Goal: Task Accomplishment & Management: Contribute content

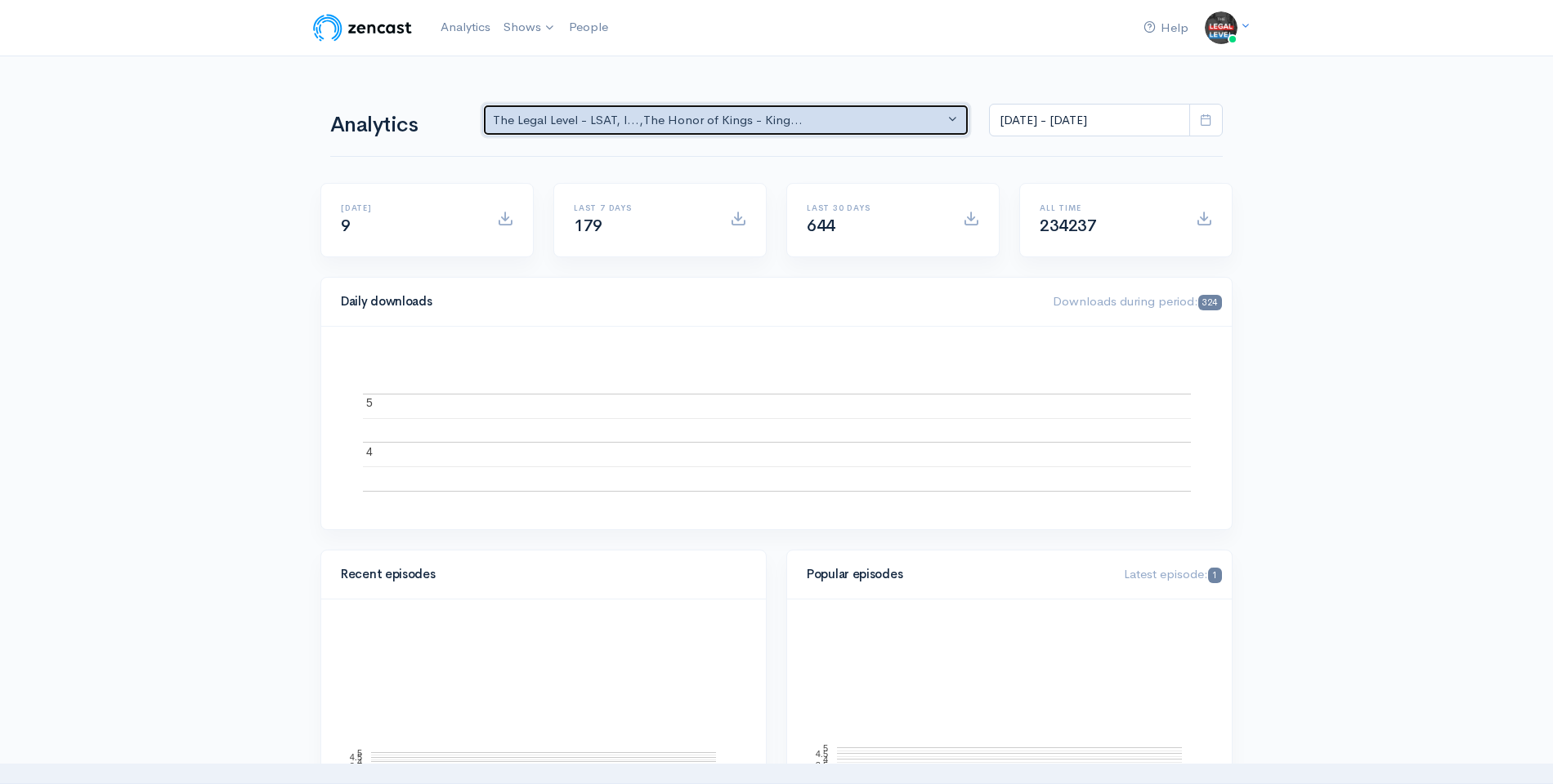
click at [892, 119] on div "The Legal Level - LSAT, l... , The Honor of Kings - King..." at bounding box center [718, 120] width 451 height 19
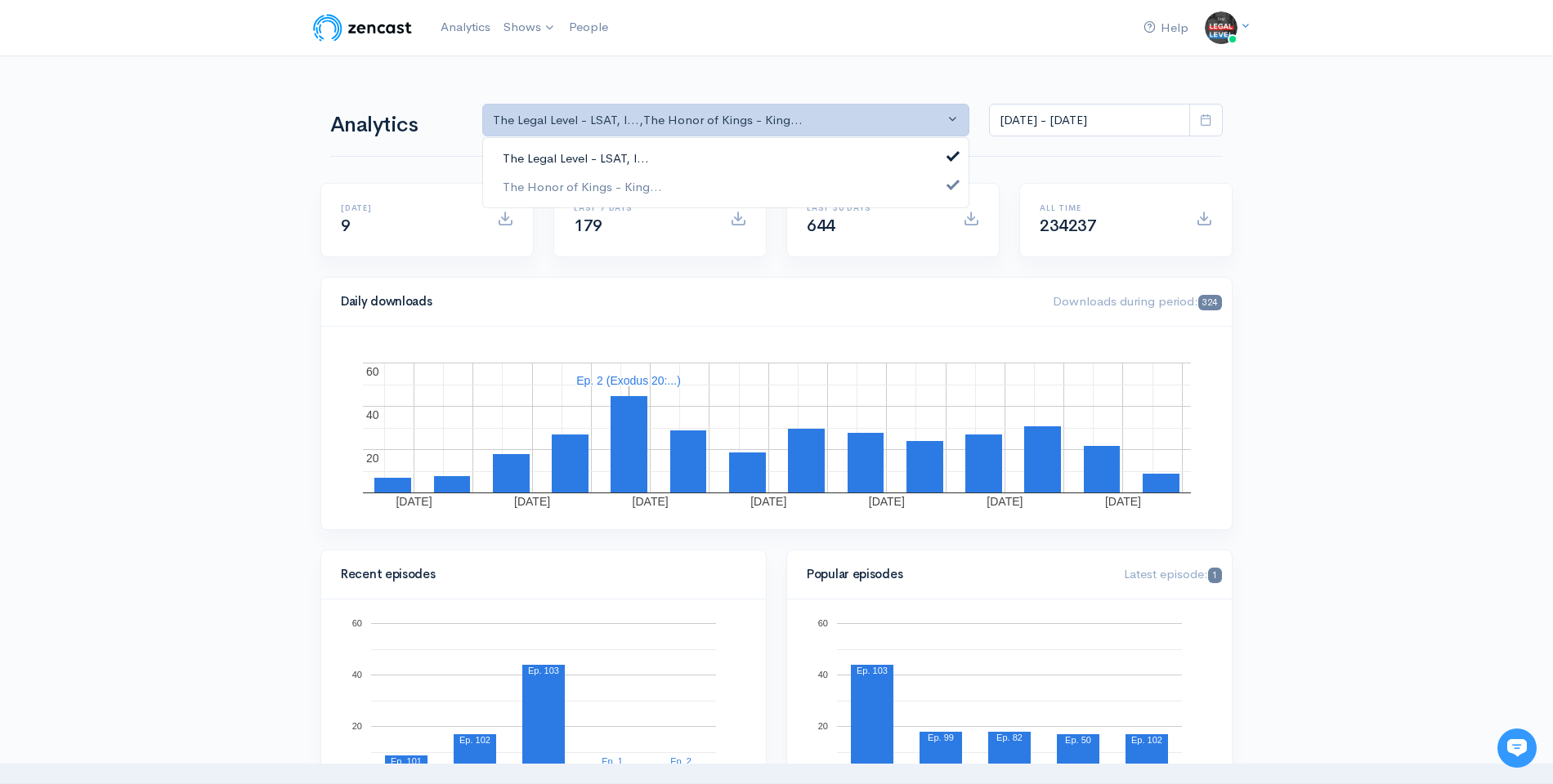
click at [794, 160] on link "The Legal Level - LSAT, l..." at bounding box center [726, 158] width 486 height 29
select select "15430"
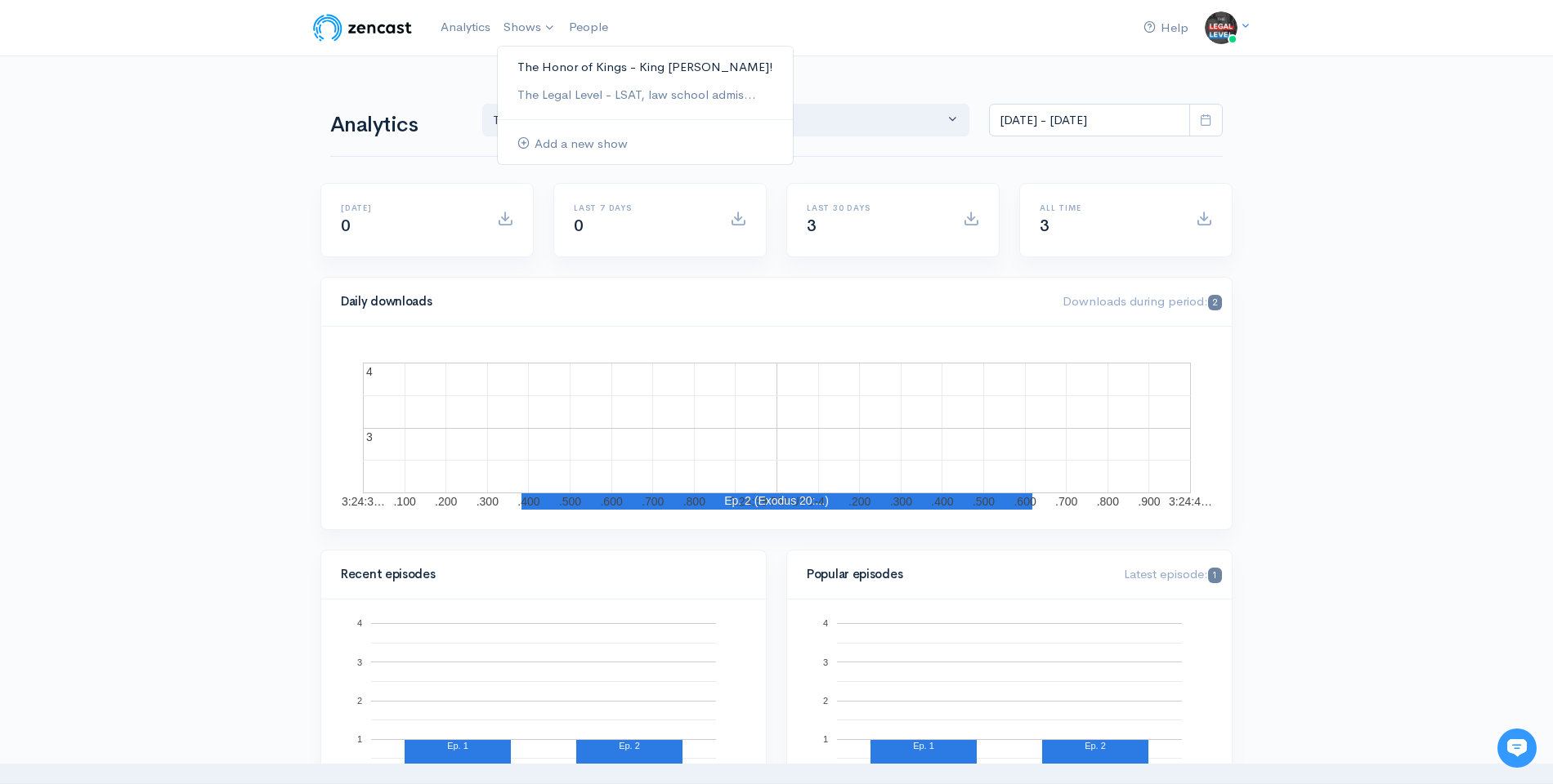
click at [579, 66] on link "The Honor of Kings - King [PERSON_NAME]!" at bounding box center [645, 67] width 295 height 29
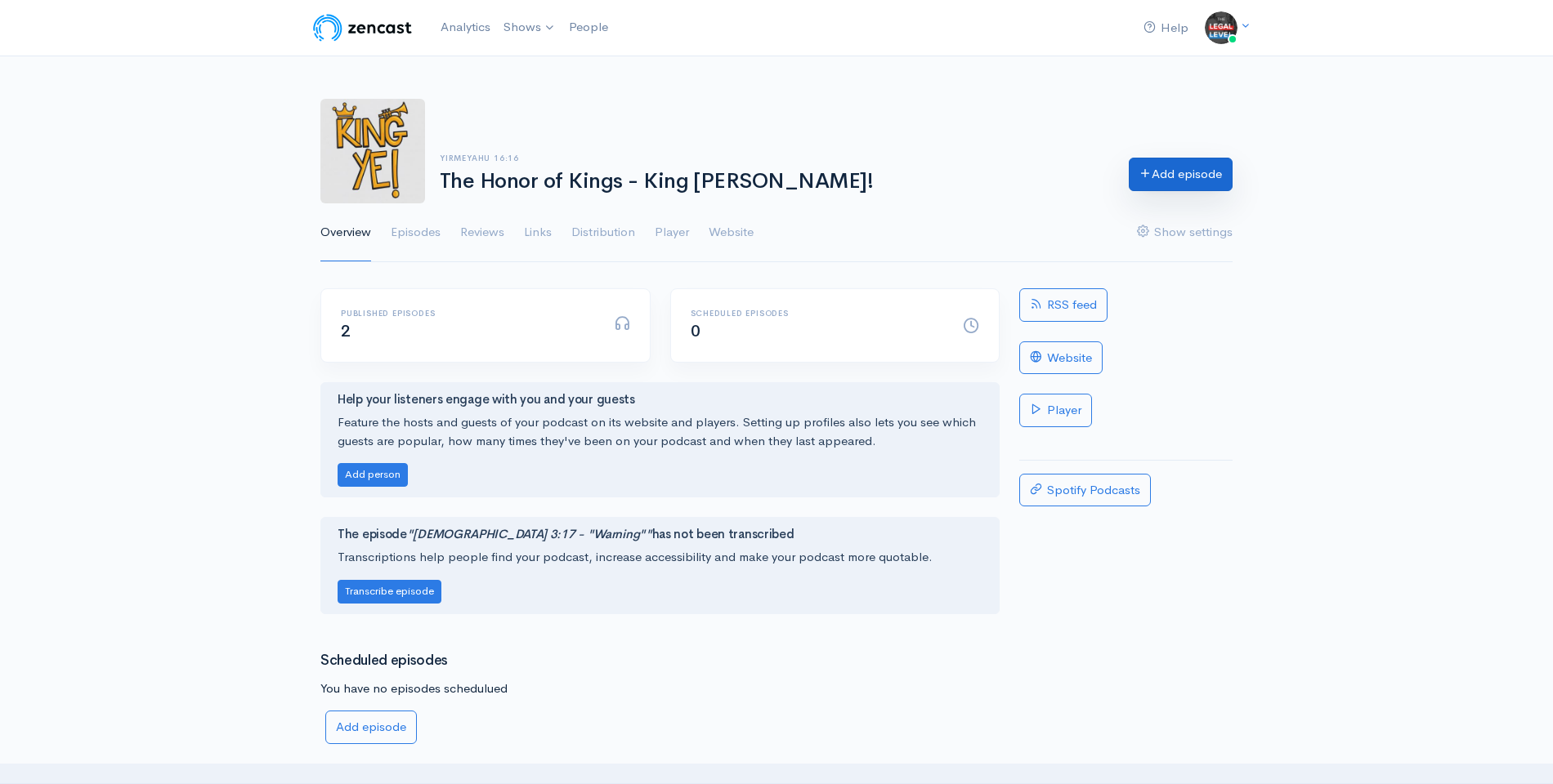
click at [1167, 183] on link "Add episode" at bounding box center [1180, 174] width 104 height 33
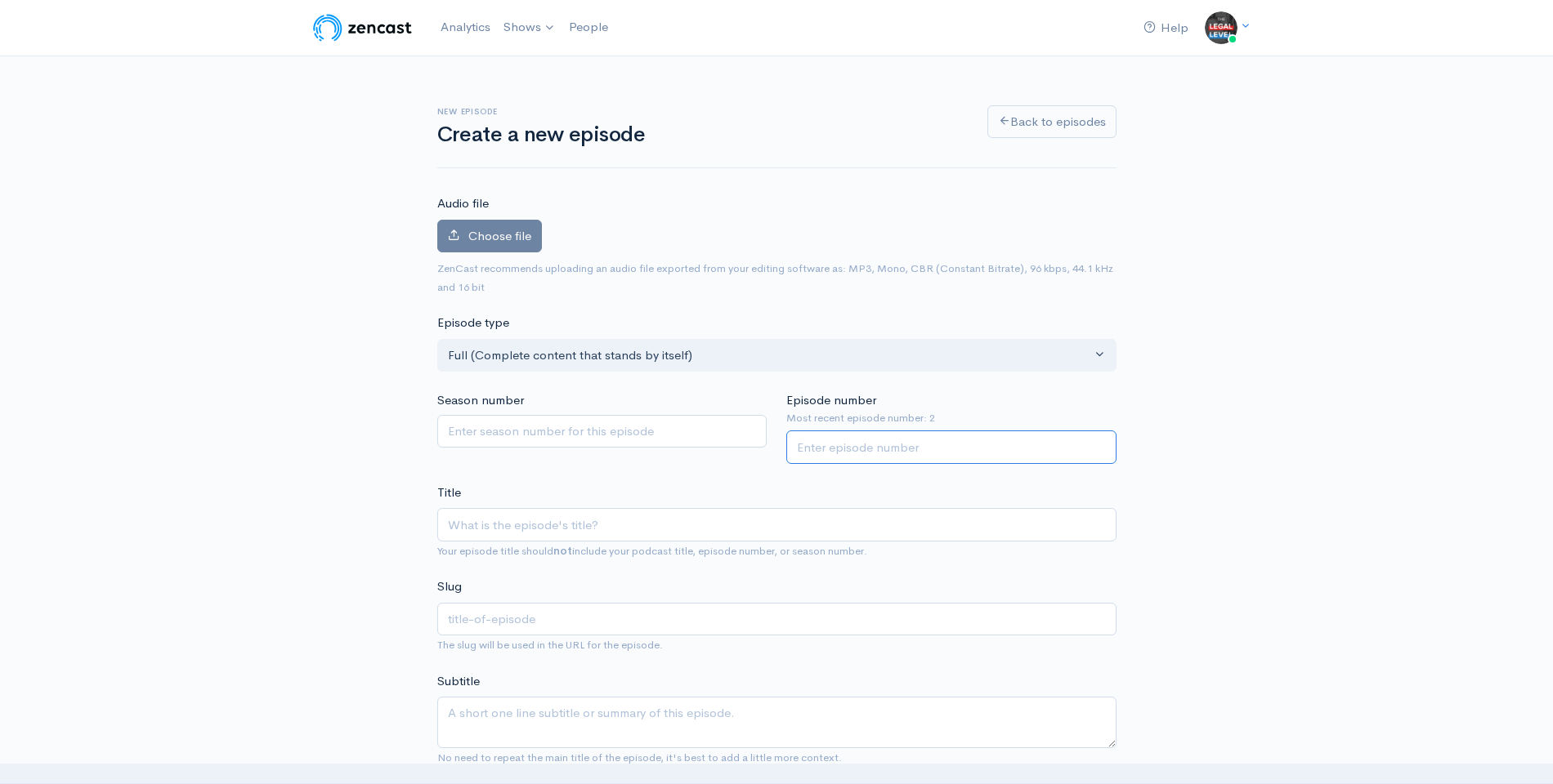
click at [822, 440] on input "Episode number" at bounding box center [951, 447] width 330 height 33
type input "3"
click at [790, 540] on input "Title" at bounding box center [776, 525] width 679 height 33
type input "G"
type input "g"
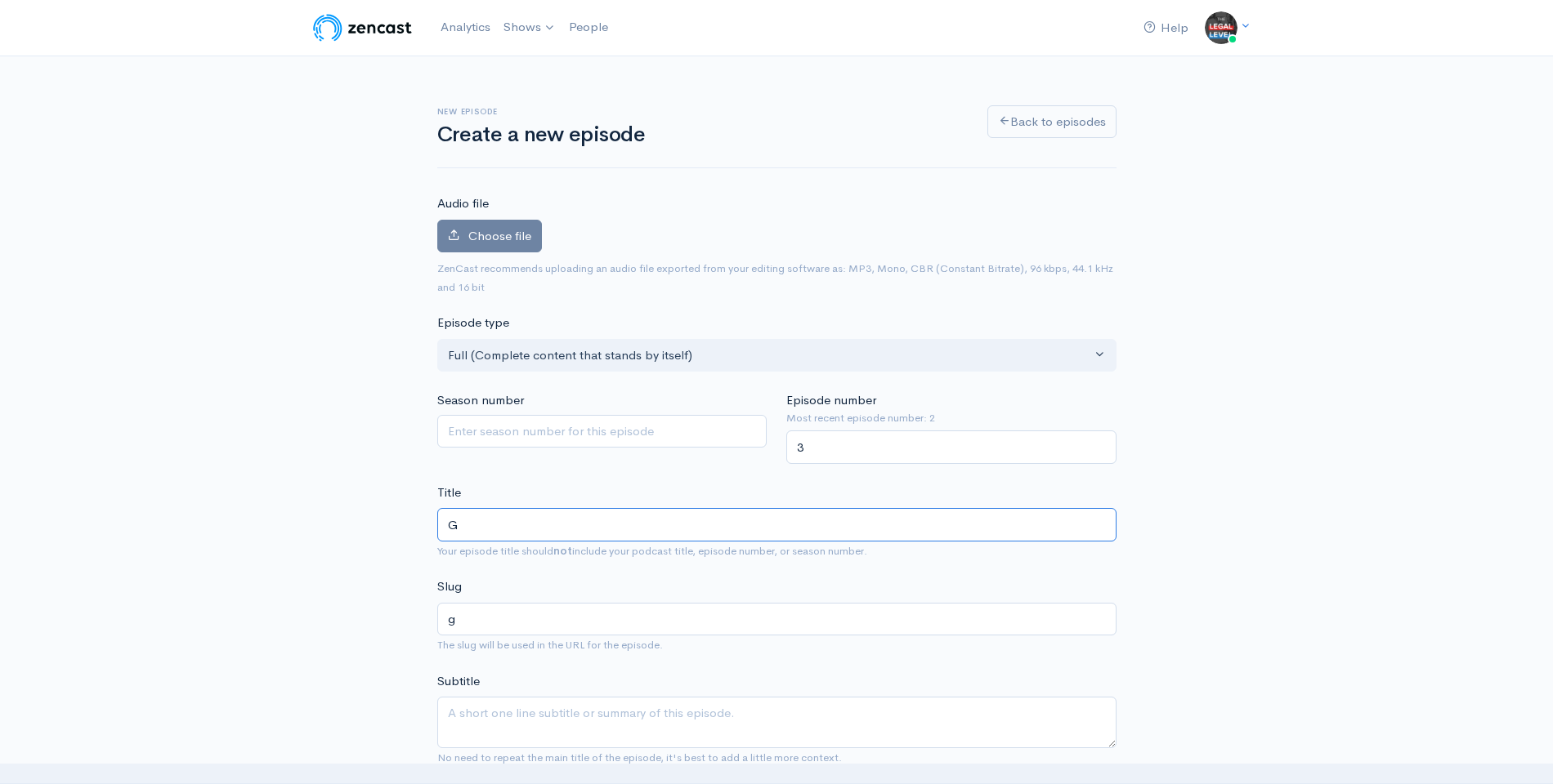
type input "Ge"
type input "ge"
type input "Gene"
type input "gene"
type input "Genes"
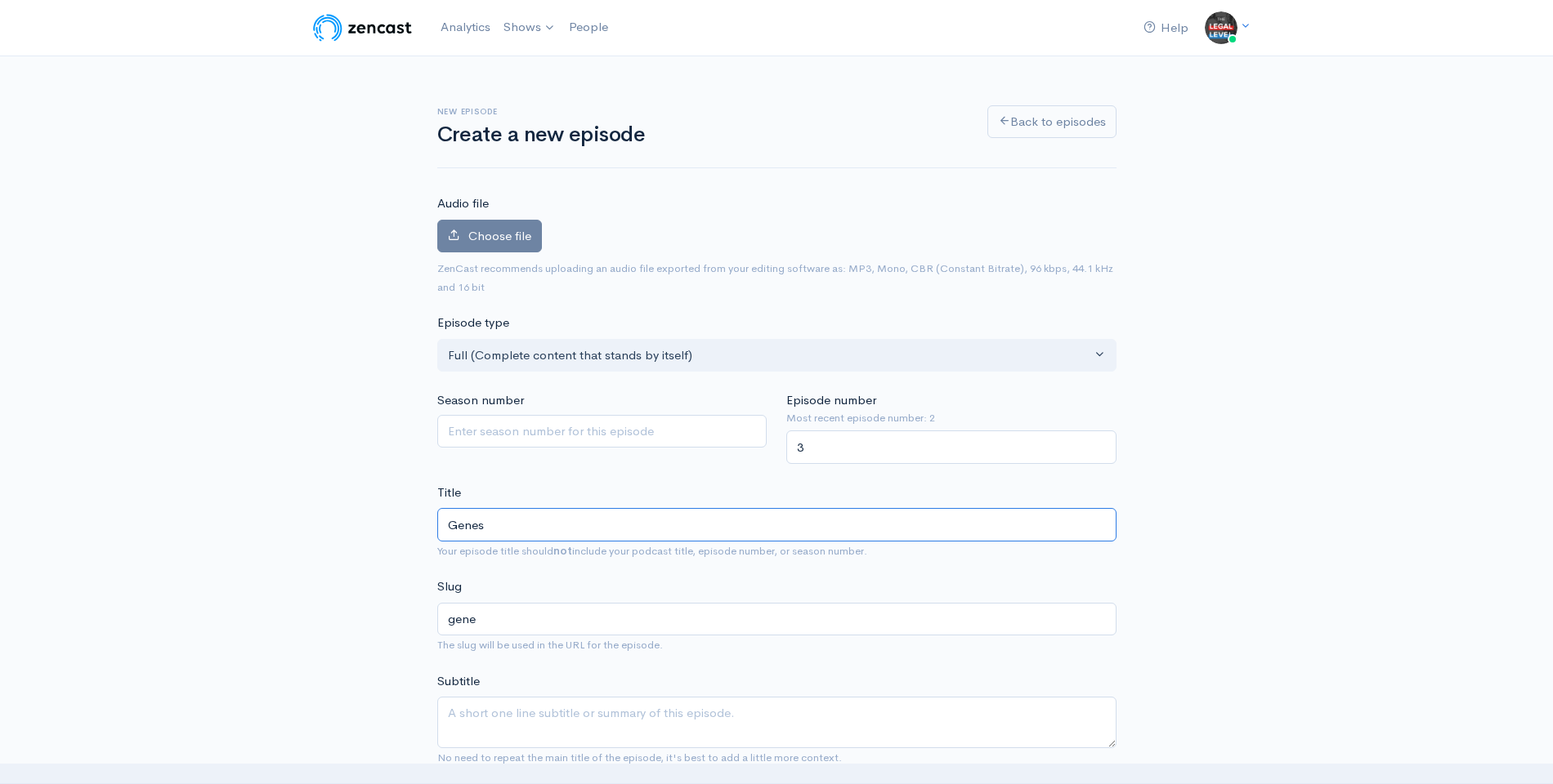
type input "genes"
type input "Genesis"
type input "genesis"
type input "Genesis 1"
type input "genesis-1"
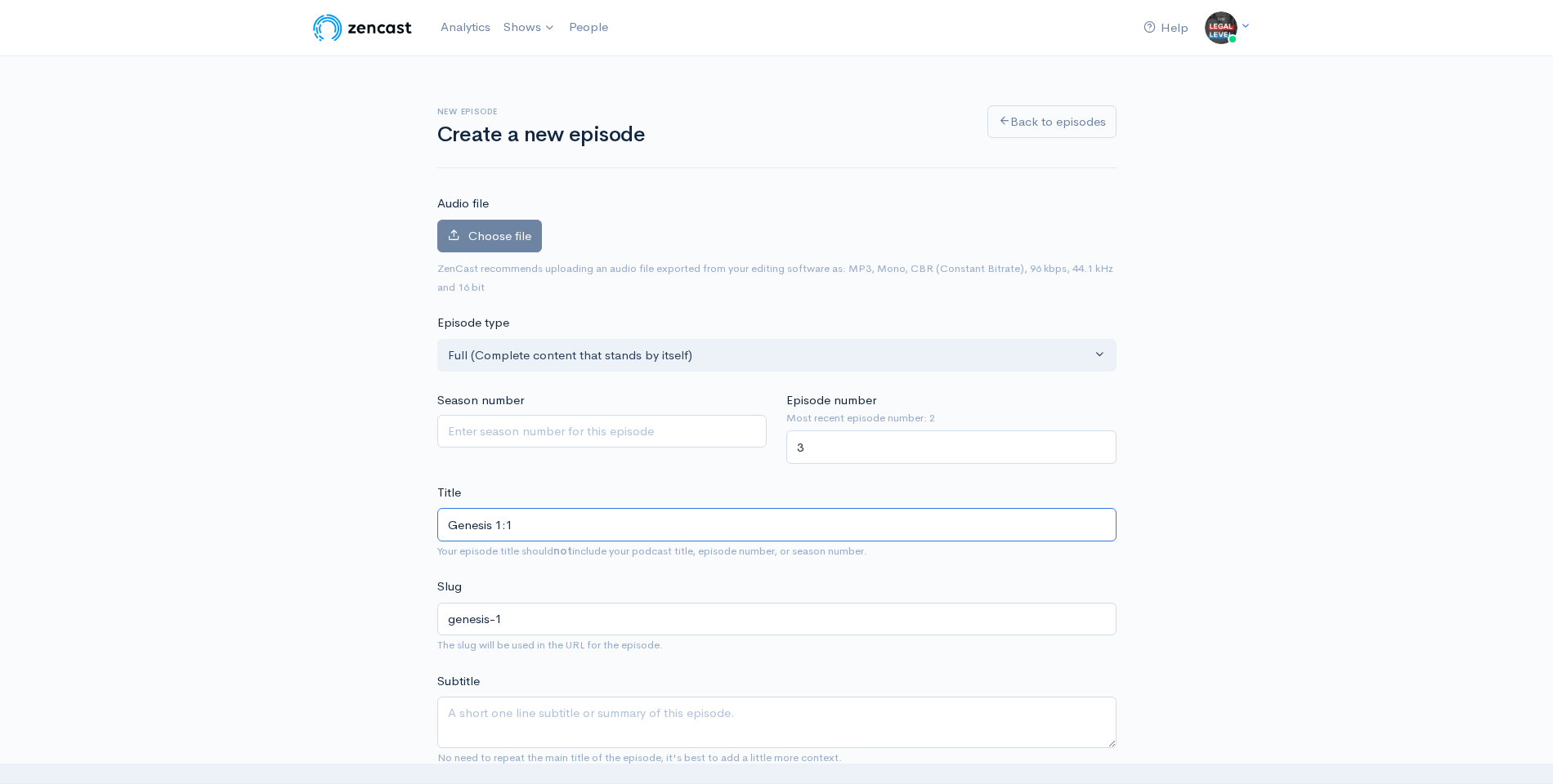
type input "Genesis 1:14"
type input "genesis-114"
type input "Genesis 1:14 - "1"
type input "genesis-114-1"
type input "Genesis 1:14 - "1s"
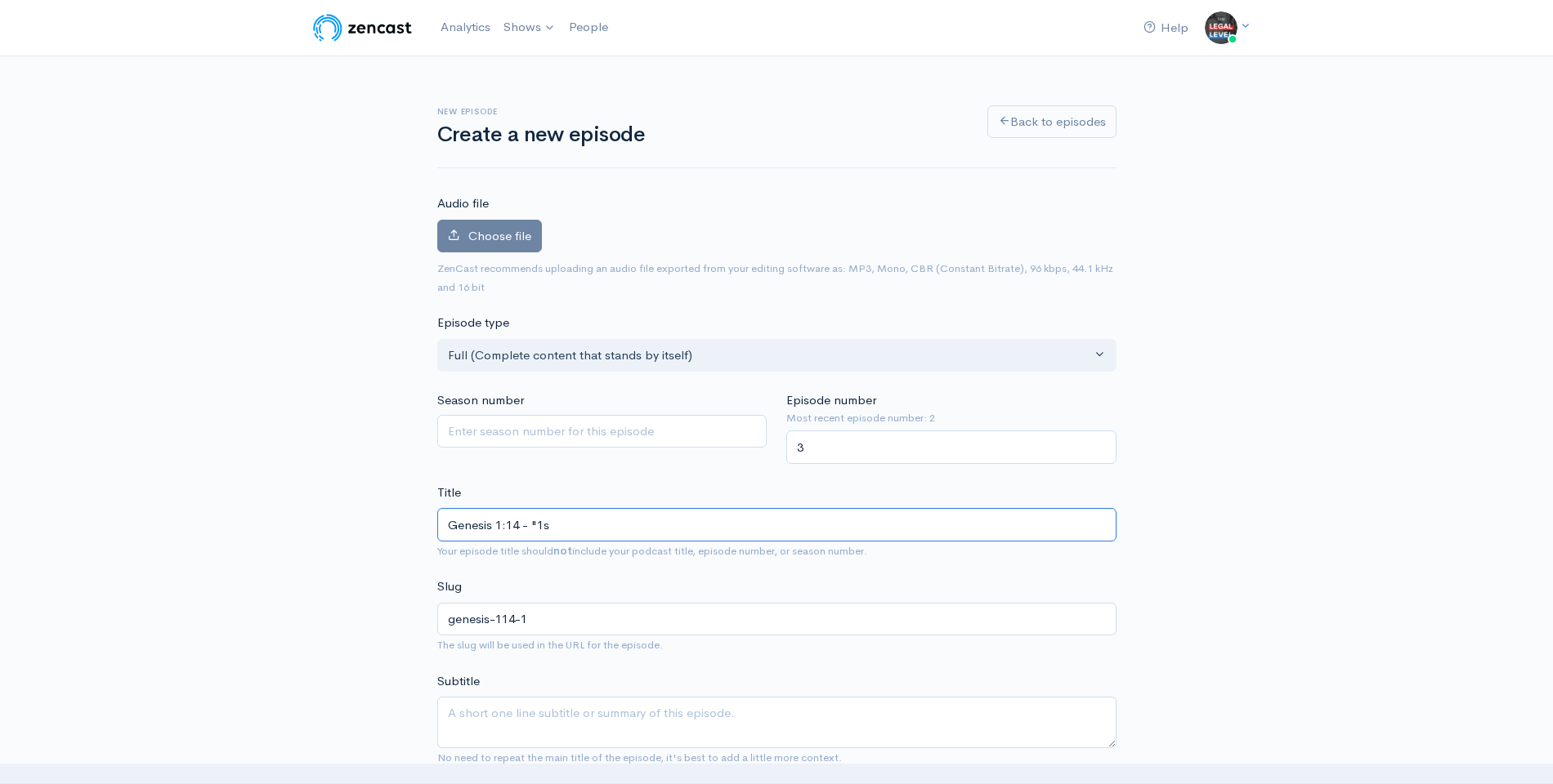
type input "genesis-114-1s"
type input "Genesis 1:14 - "1st"
type input "genesis-114-1st"
type input "Genesis 1:14 - "1st of"
type input "genesis-114-1st-of"
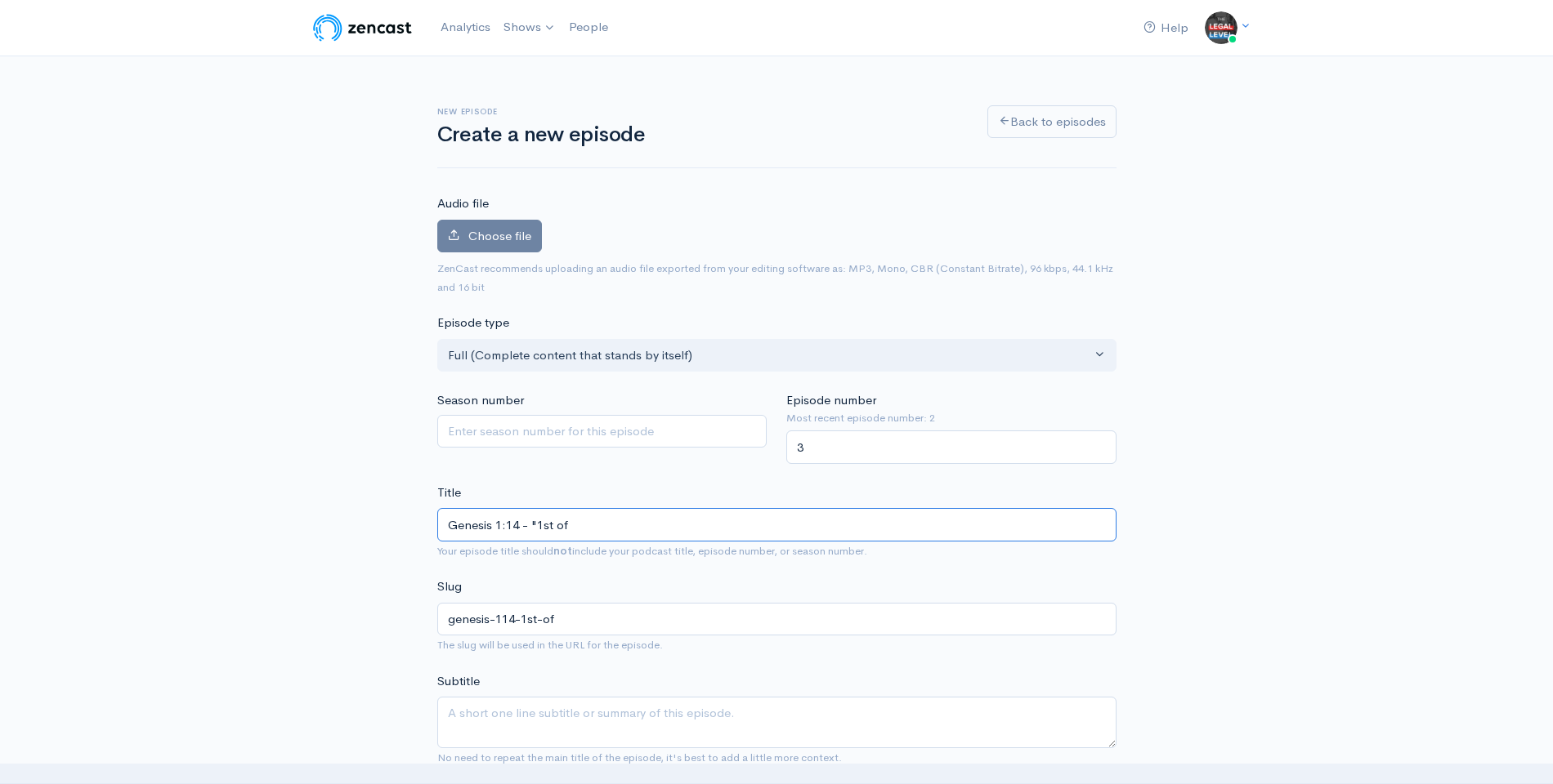
type input "Genesis 1:14 - "1st of T"
type input "genesis-114-1st-of-t"
type input "Genesis 1:14 - "1st of Tha"
type input "genesis-114-1st-of-tha"
type input "Genesis 1:14 - "1st of Tha M"
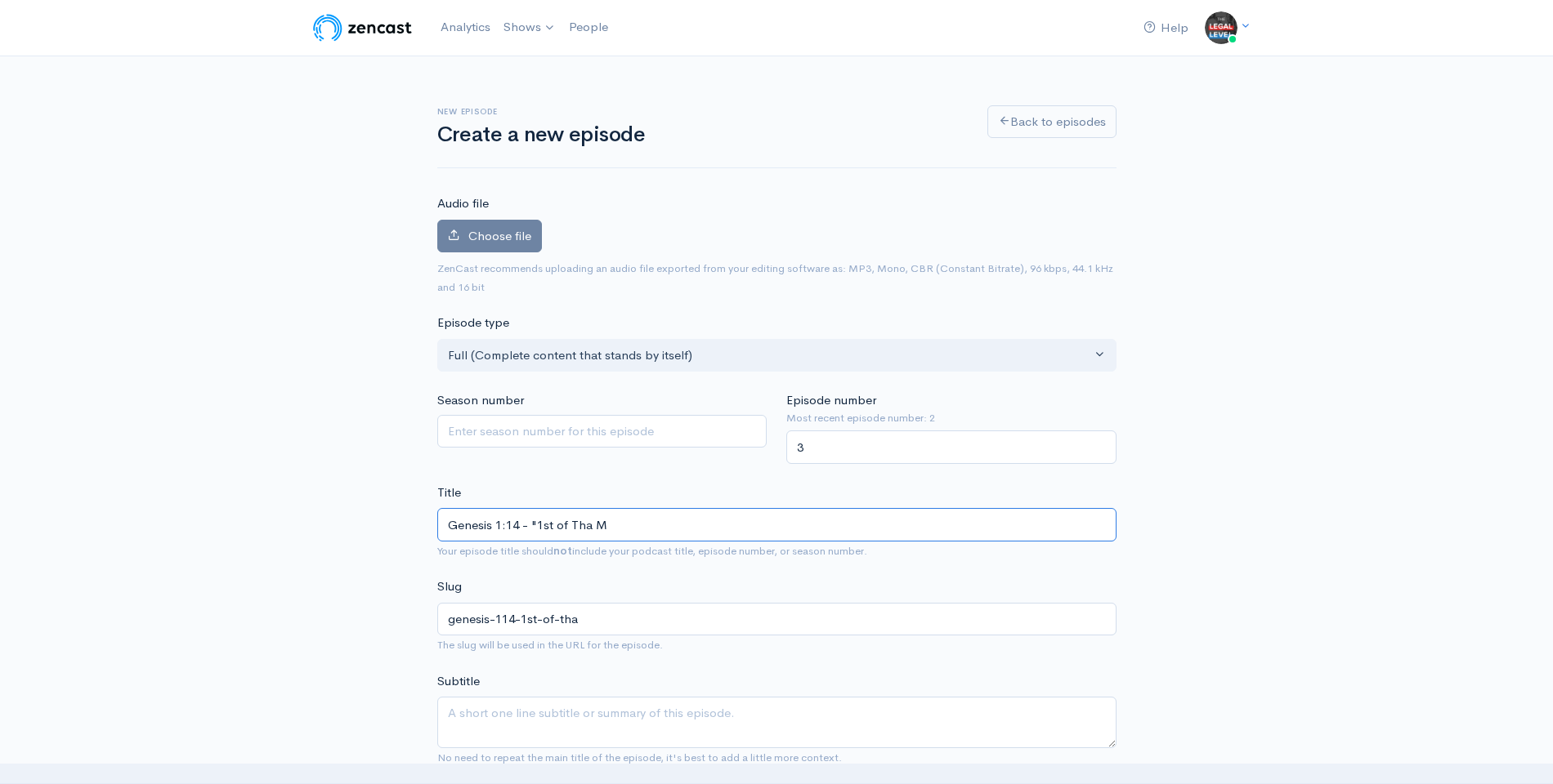
type input "genesis-114-1st-of-tha-m"
type input "Genesis 1:14 - "1st of Tha Mon"
type input "genesis-114-1st-of-tha-mon"
type input "Genesis 1:14 - "1st of Tha Month"
type input "genesis-114-1st-of-tha-month"
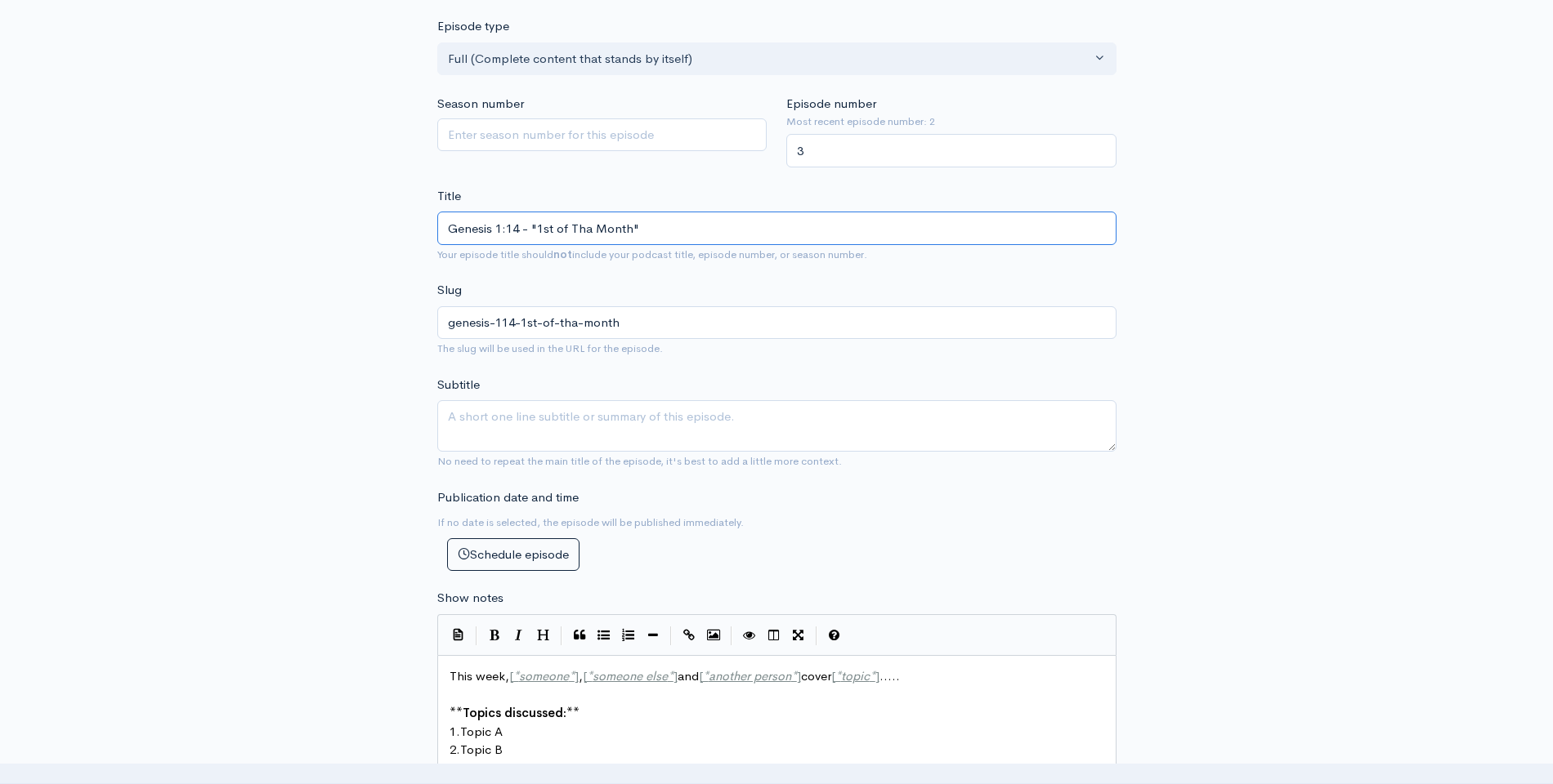
scroll to position [298, 0]
type input "Genesis 1:14 - "1st of Tha Month""
click at [556, 416] on textarea "Subtitle" at bounding box center [776, 425] width 679 height 51
paste textarea "And [DEMOGRAPHIC_DATA] said, Let there be lights in the firmament of the heaven…"
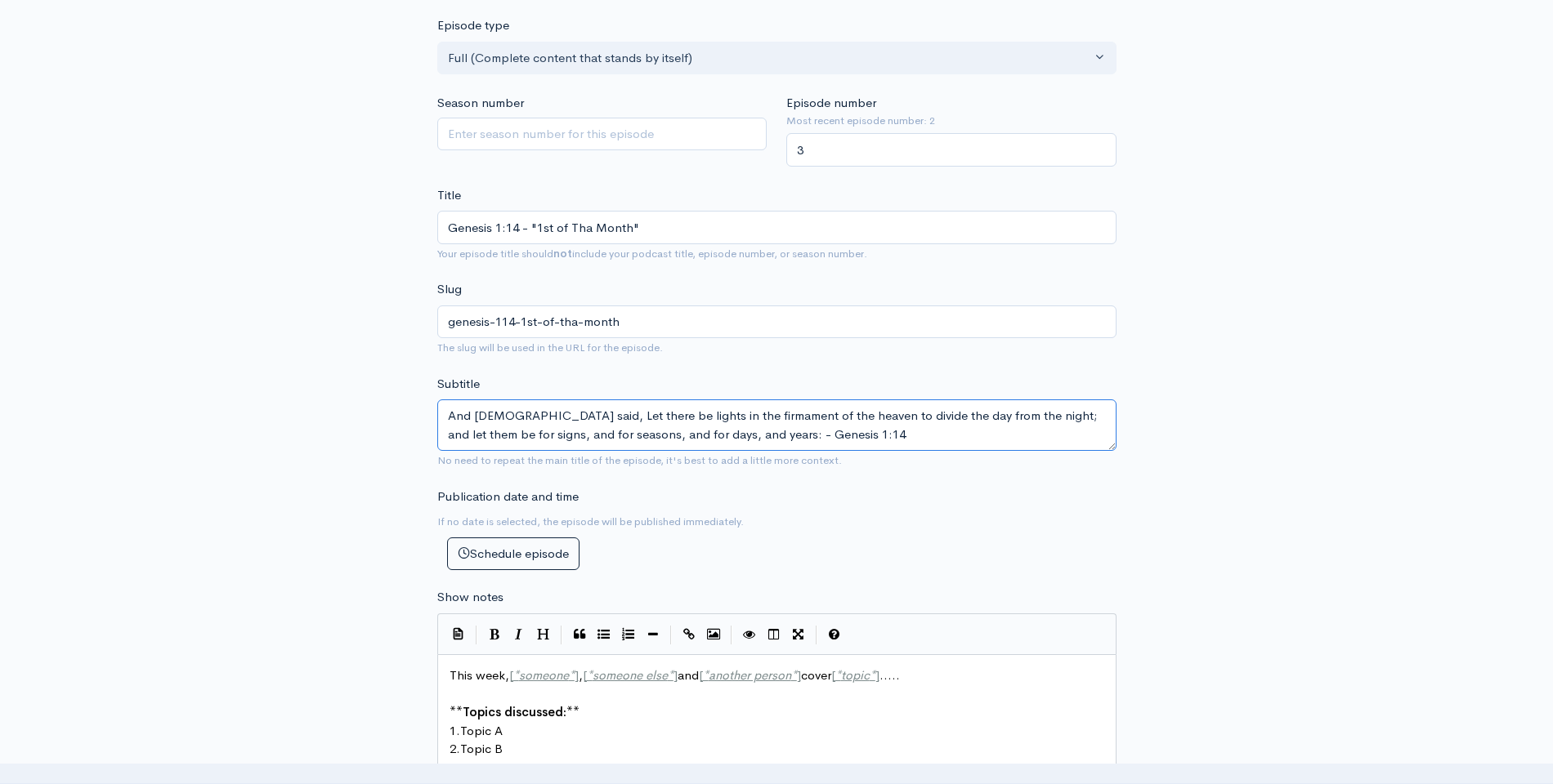
click at [531, 415] on textarea "And [DEMOGRAPHIC_DATA] said, Let there be lights in the firmament of the heaven…" at bounding box center [776, 425] width 679 height 51
click at [707, 431] on textarea "And [DEMOGRAPHIC_DATA] said, "Let there be lights in the firmament of the heave…" at bounding box center [776, 425] width 679 height 51
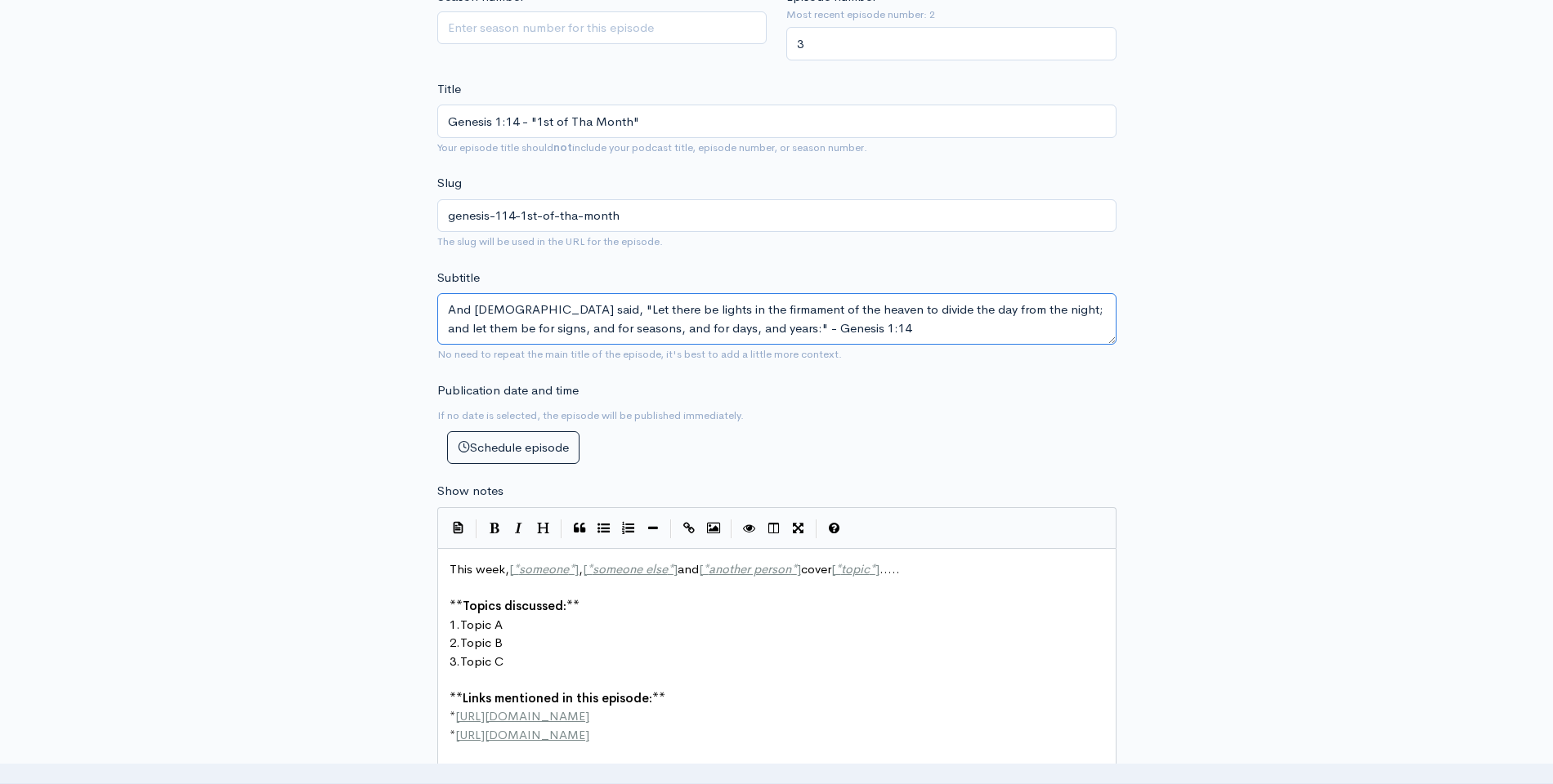
scroll to position [440, 0]
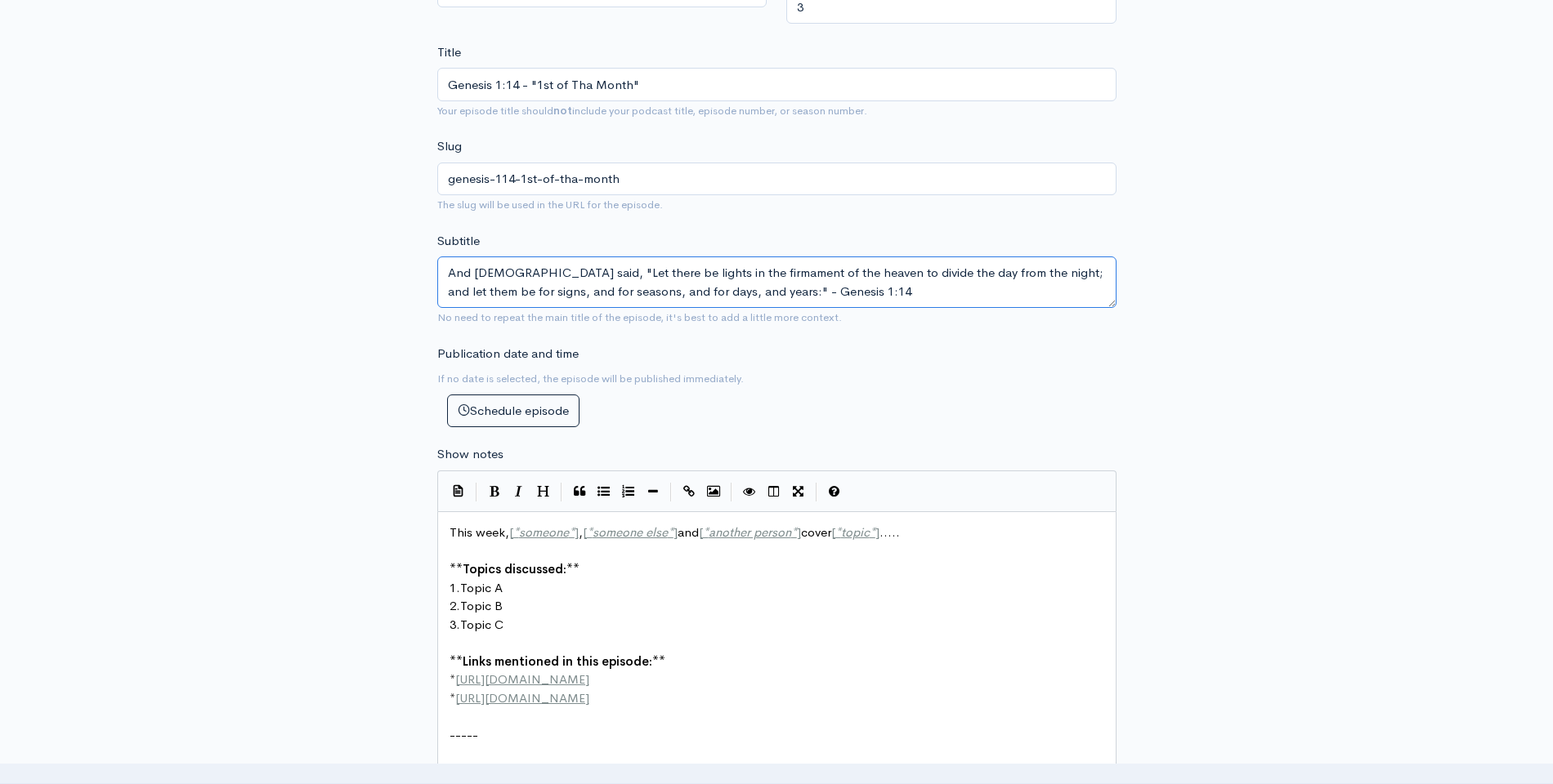
type textarea "And [DEMOGRAPHIC_DATA] said, "Let there be lights in the firmament of the heave…"
click at [616, 626] on pre "3. Topic C" at bounding box center [776, 625] width 661 height 19
type textarea "This week, [*someone*], [*someone else*] and [*another person*] cover [*topic*]…"
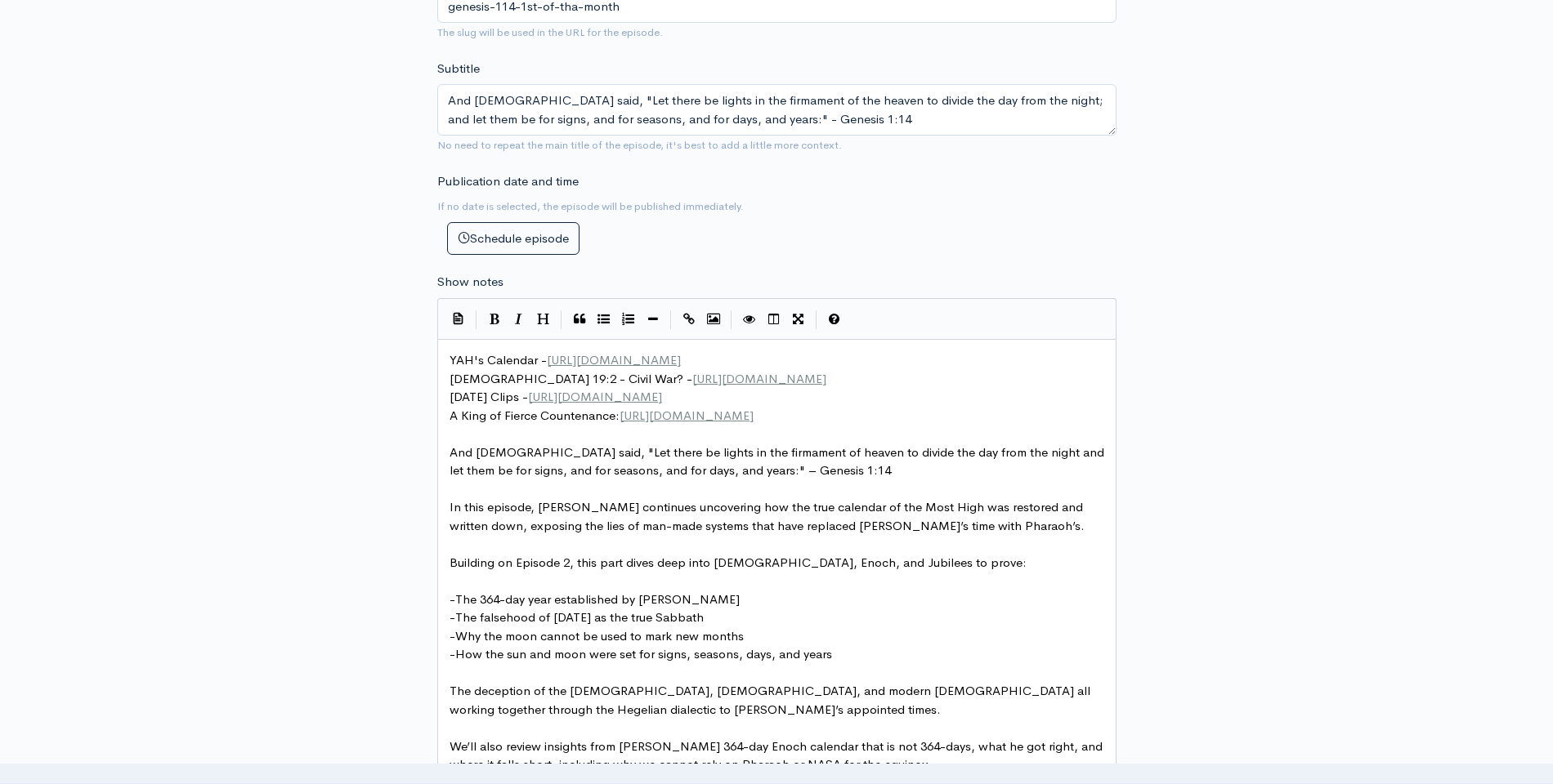
scroll to position [619, 0]
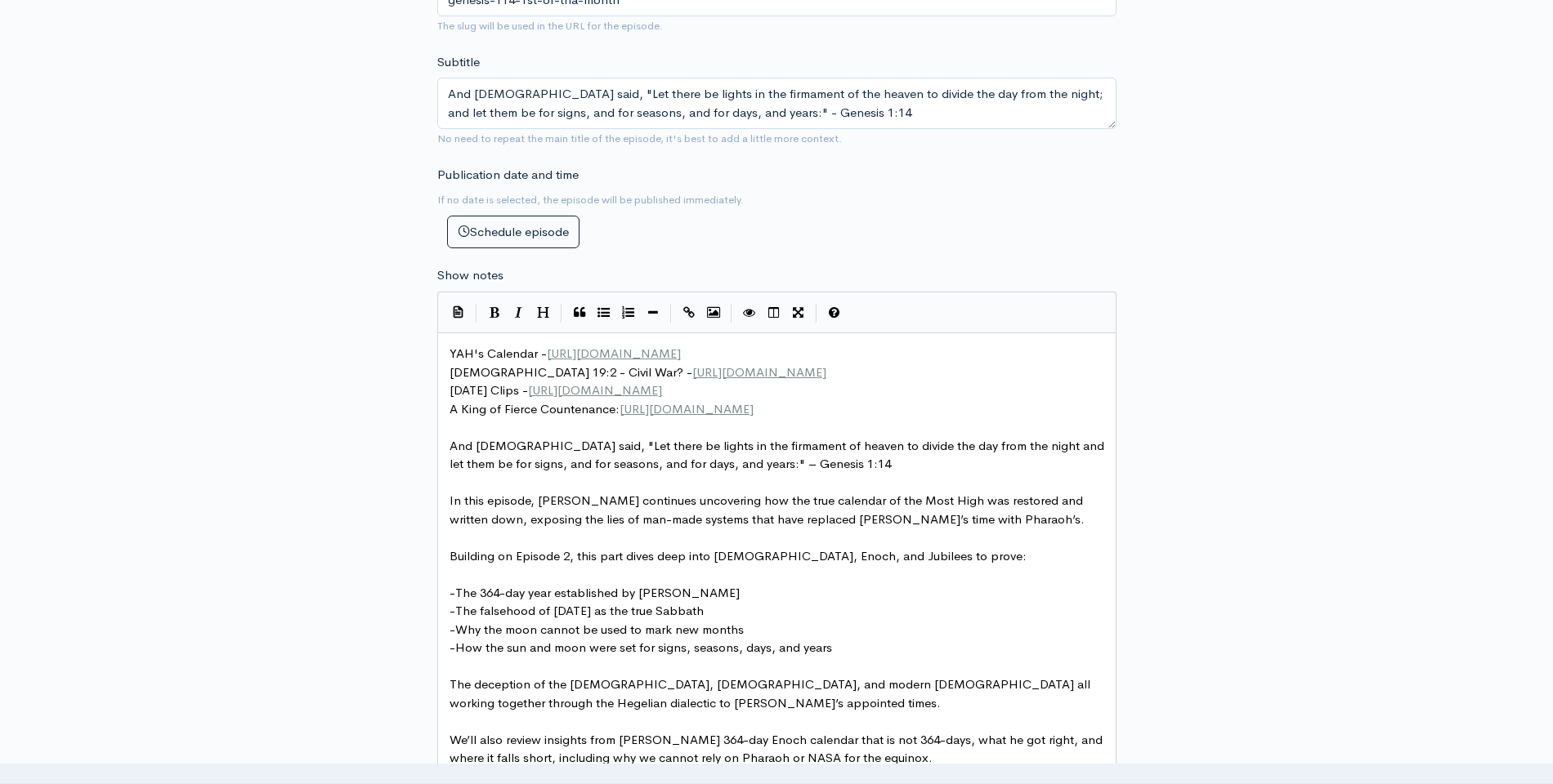
click at [451, 352] on span "YAH's Calendar - [URL][DOMAIN_NAME]" at bounding box center [565, 353] width 231 height 16
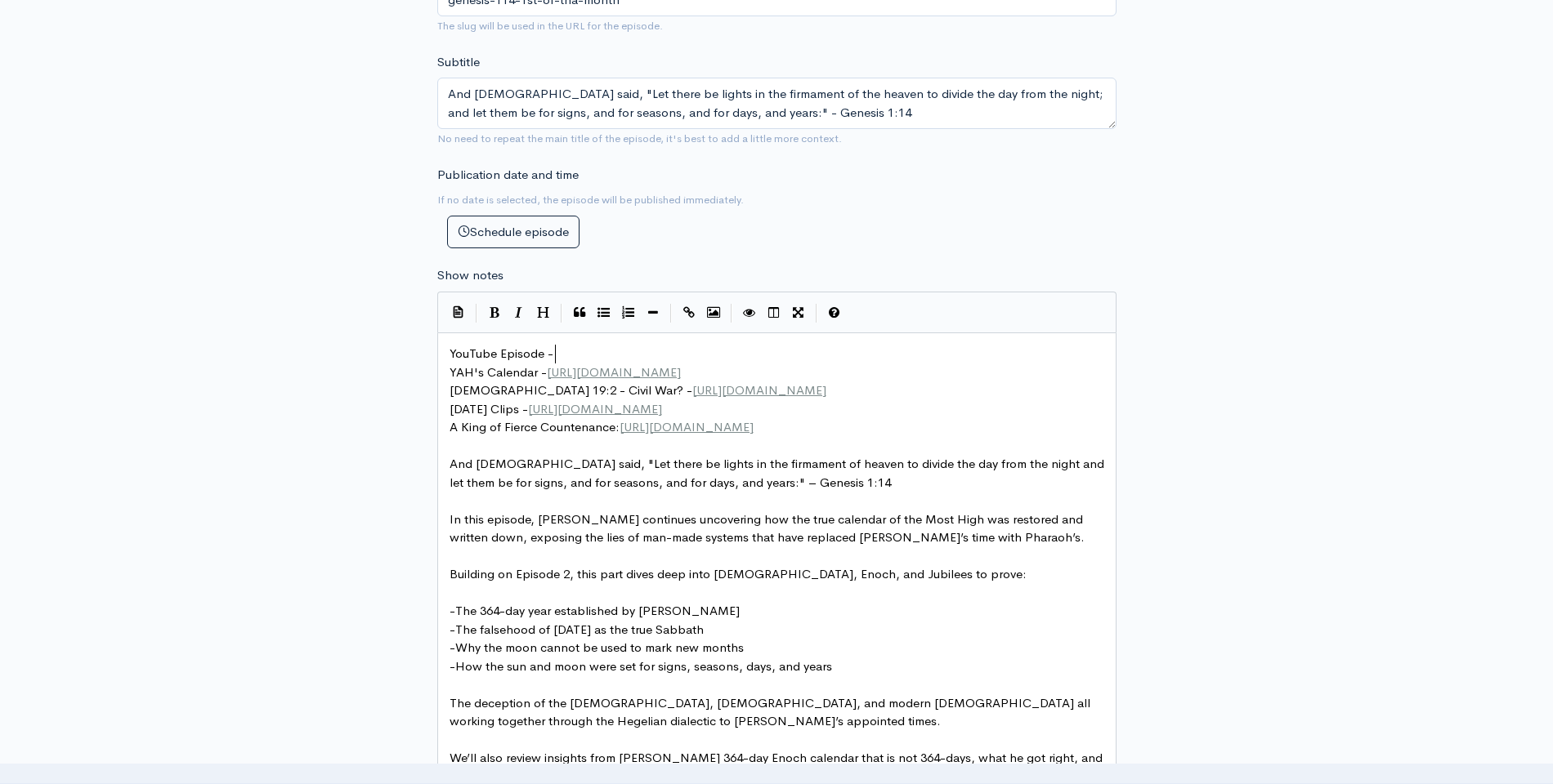
scroll to position [7, 105]
type textarea "YouTube Episode -"
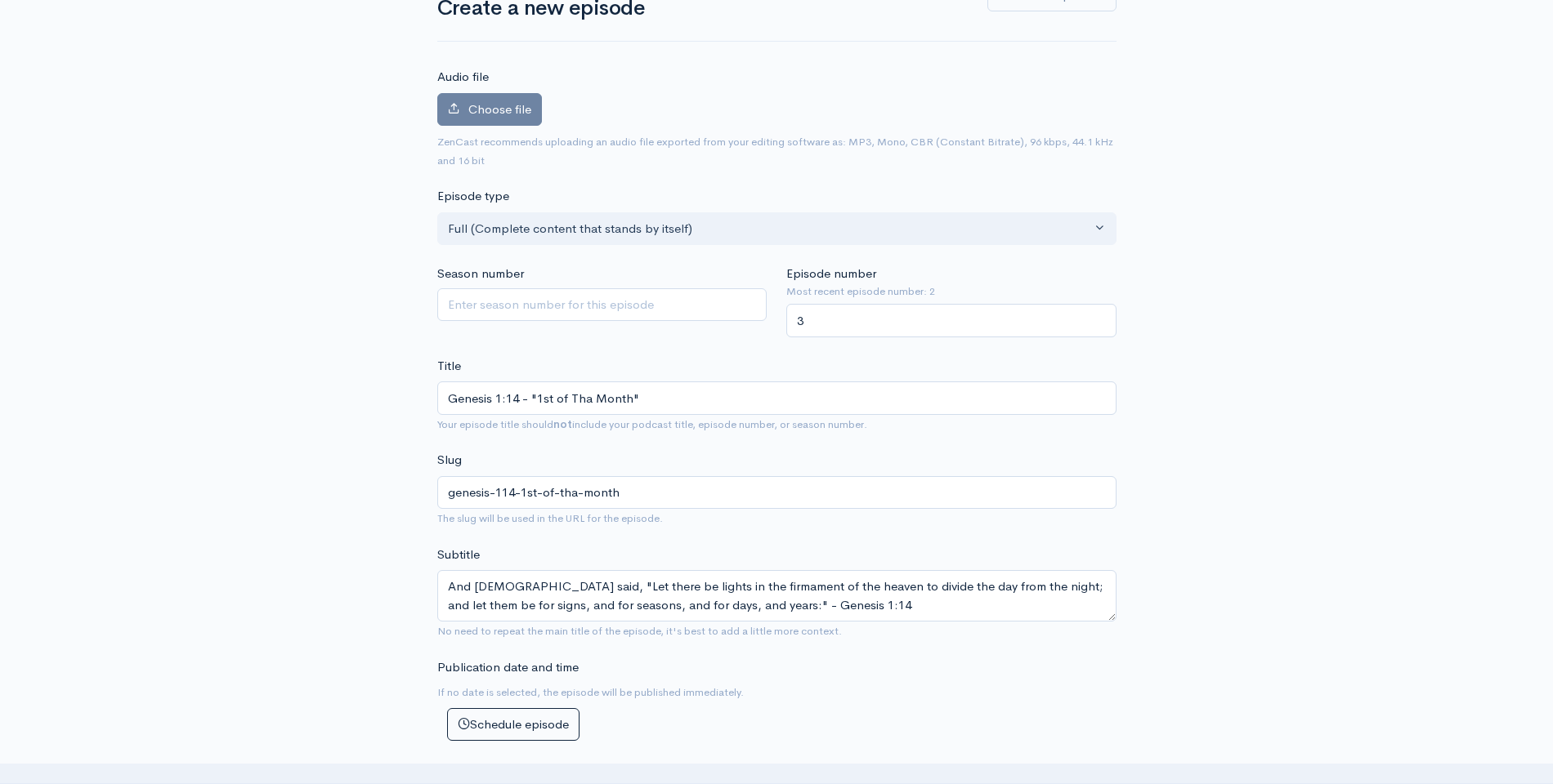
scroll to position [0, 0]
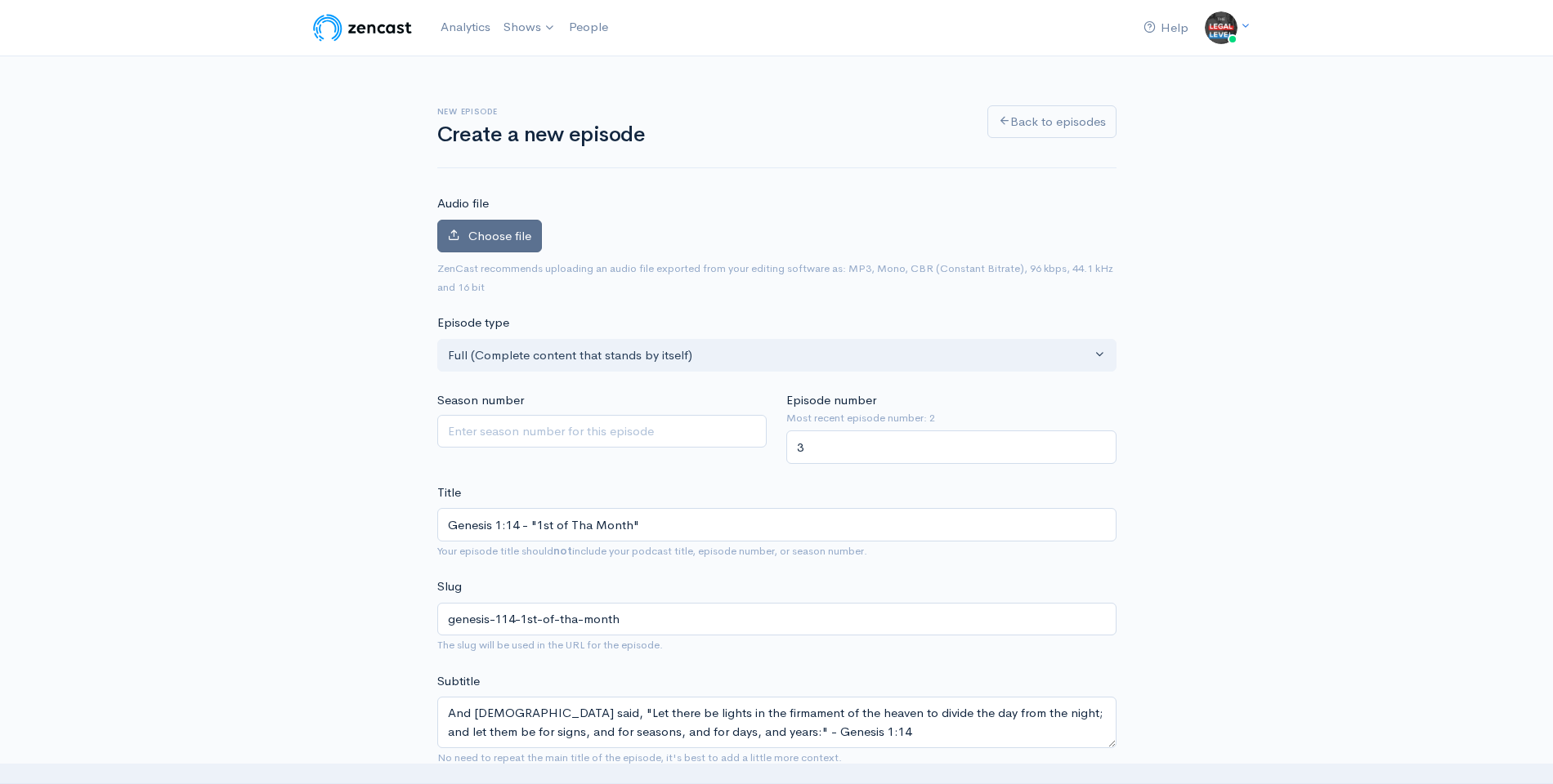
click at [509, 239] on span "Choose file" at bounding box center [500, 235] width 63 height 16
click at [0, 0] on input "Choose file" at bounding box center [0, 0] width 0 height 0
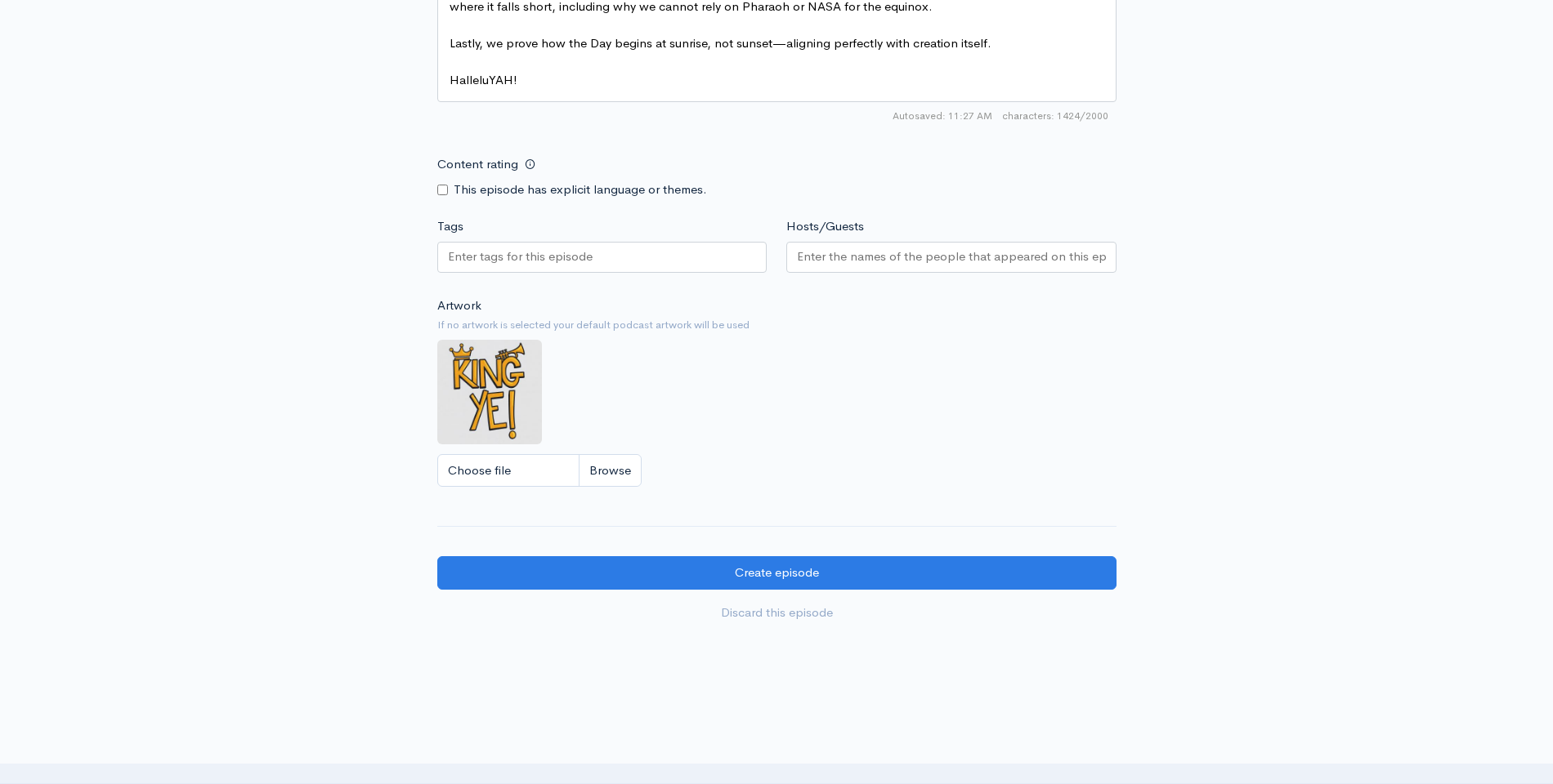
scroll to position [1484, 0]
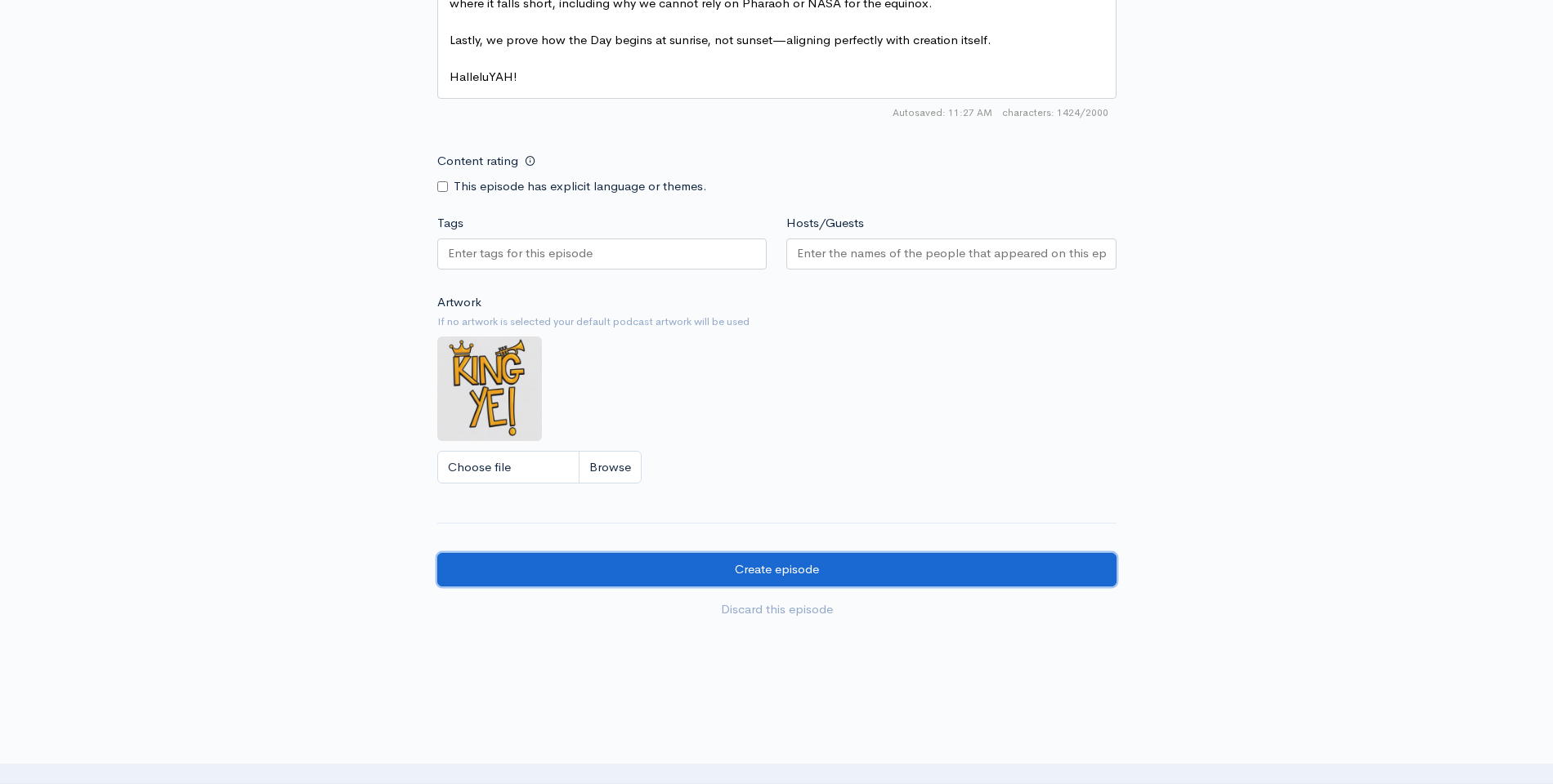
click at [866, 564] on input "Create episode" at bounding box center [776, 569] width 679 height 33
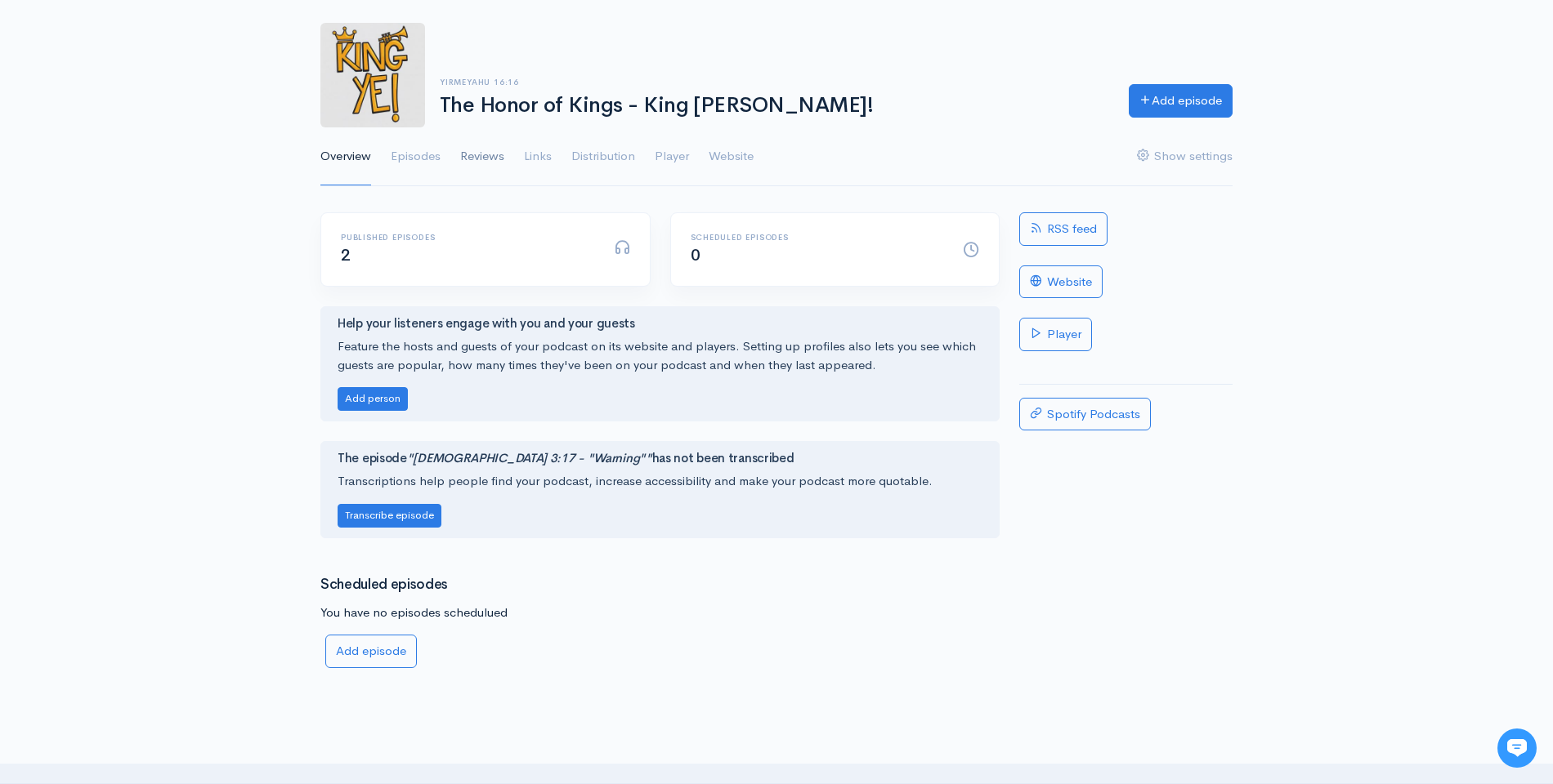
scroll to position [80, 0]
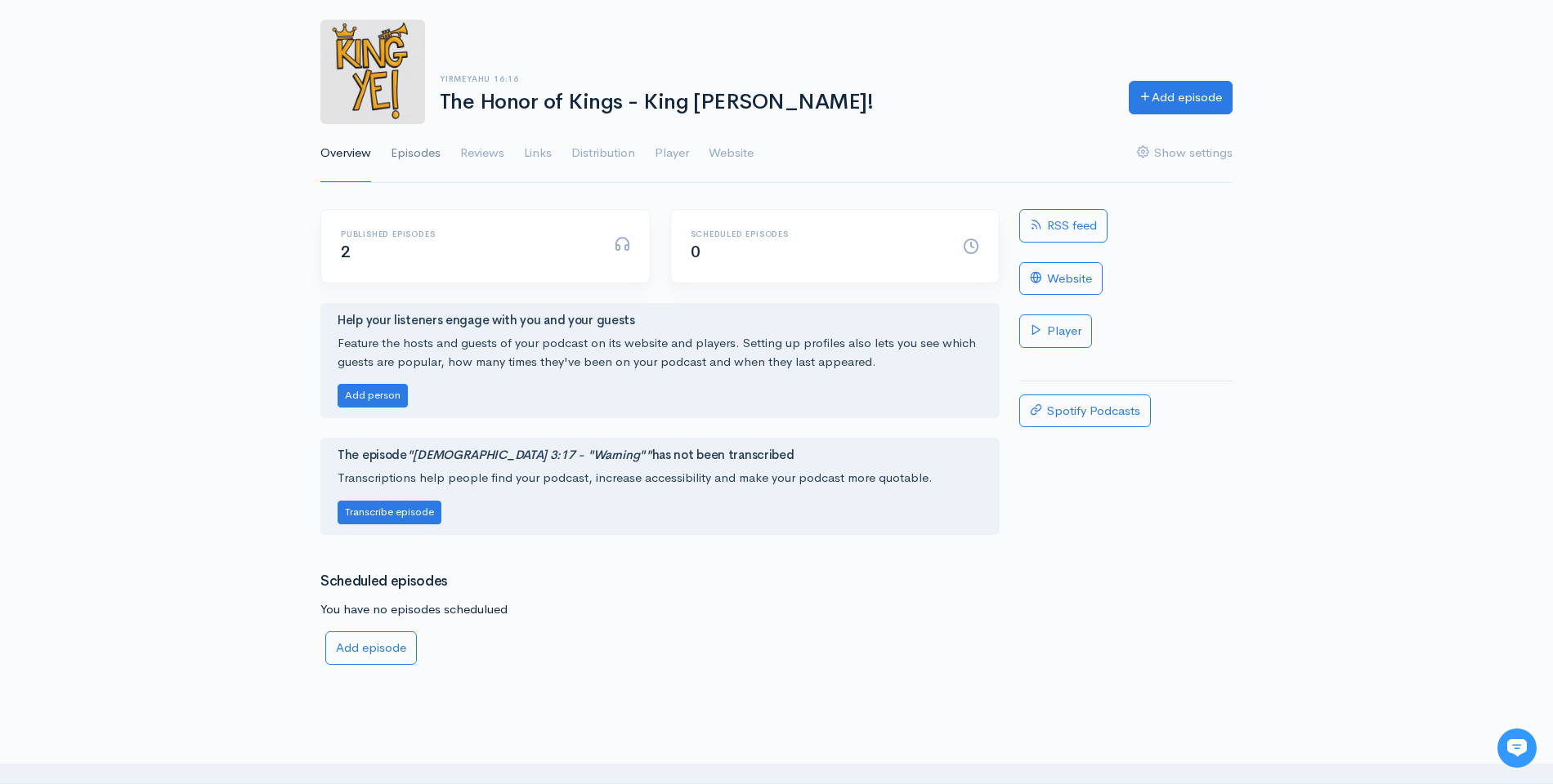
click at [420, 156] on link "Episodes" at bounding box center [415, 153] width 50 height 59
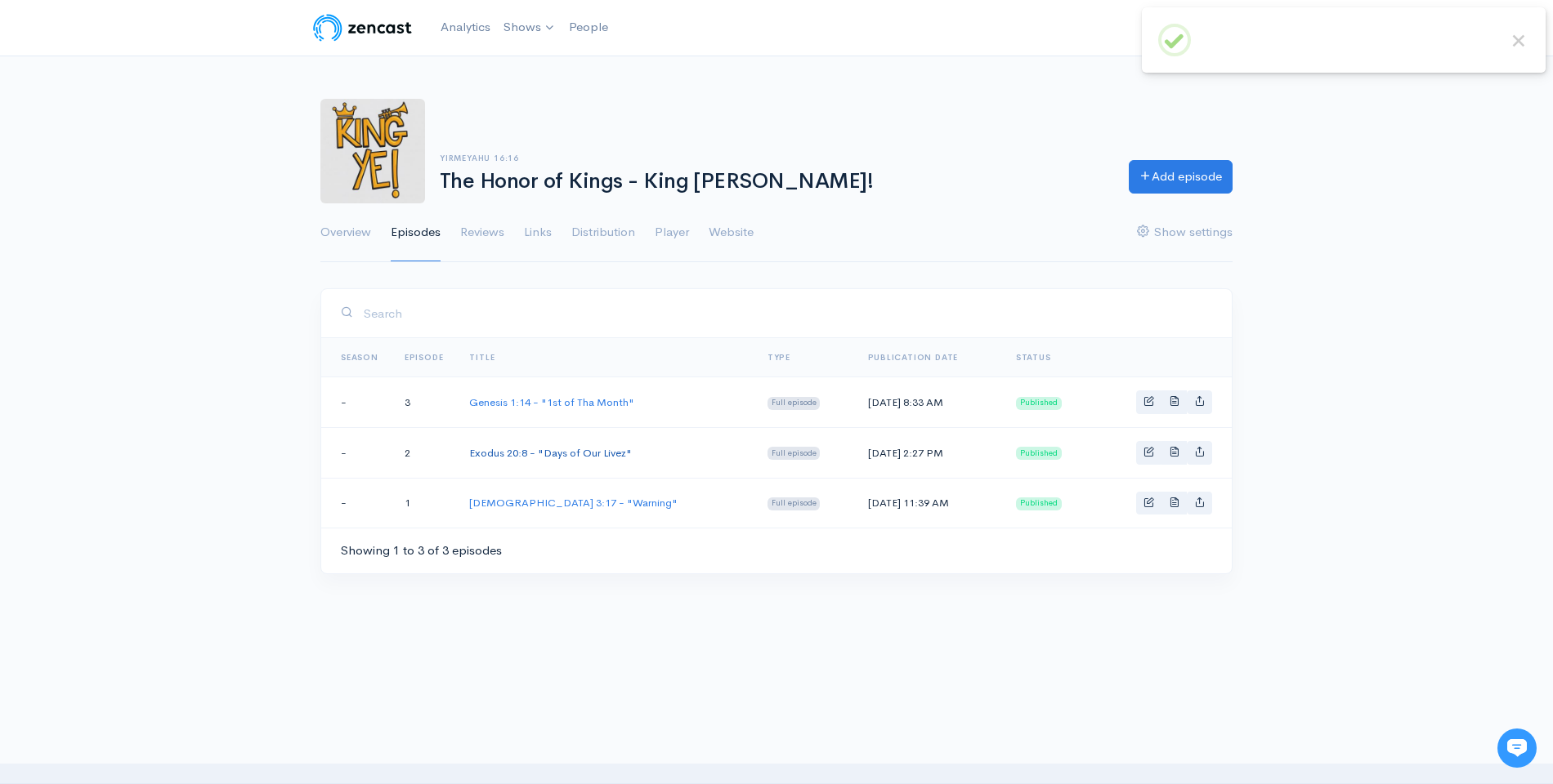
click at [556, 454] on link "Exodus 20:8 - "Days of Our Livez"" at bounding box center [551, 452] width 163 height 14
click at [1150, 409] on link "Basic example" at bounding box center [1148, 402] width 26 height 24
